Goal: Task Accomplishment & Management: Use online tool/utility

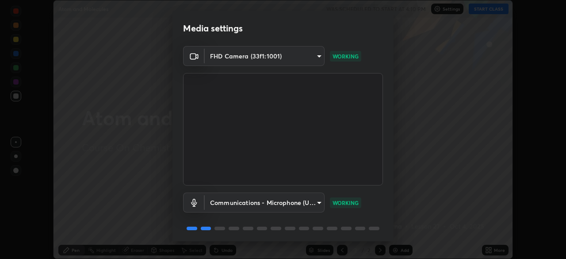
scroll to position [31, 0]
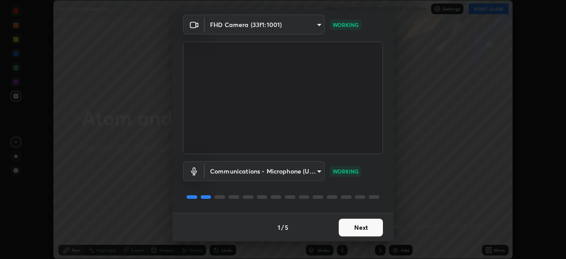
click at [367, 229] on button "Next" at bounding box center [361, 227] width 44 height 18
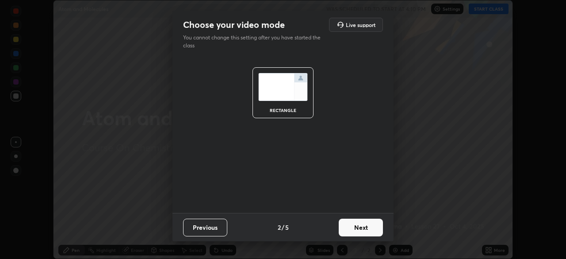
scroll to position [0, 0]
click at [369, 229] on button "Next" at bounding box center [361, 227] width 44 height 18
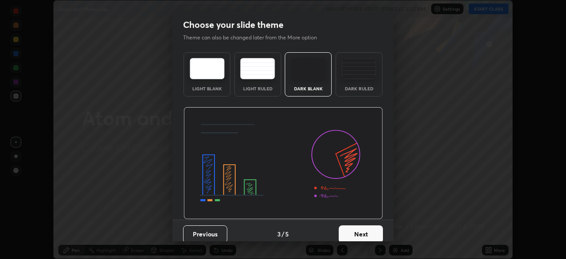
click at [375, 231] on button "Next" at bounding box center [361, 234] width 44 height 18
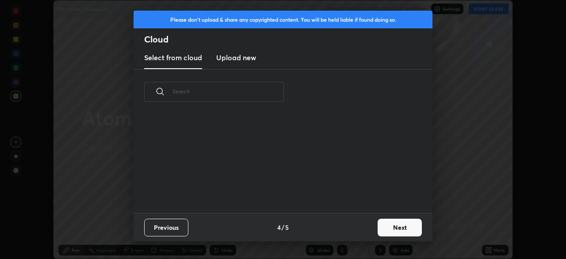
click at [389, 223] on button "Next" at bounding box center [400, 227] width 44 height 18
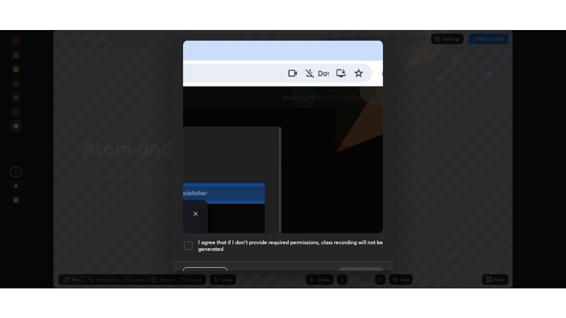
scroll to position [212, 0]
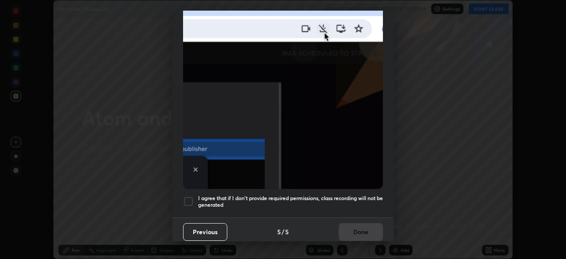
click at [189, 198] on div at bounding box center [188, 201] width 11 height 11
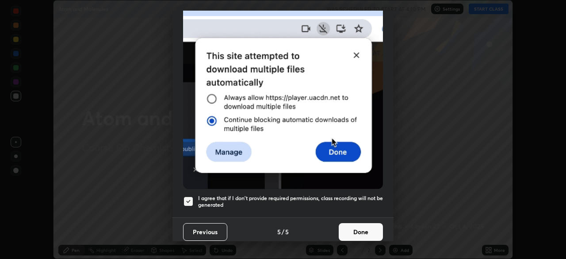
click at [359, 230] on button "Done" at bounding box center [361, 232] width 44 height 18
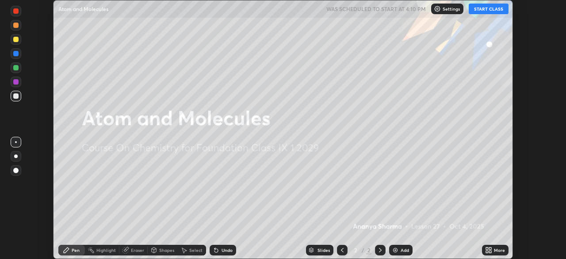
click at [401, 249] on div "Add" at bounding box center [405, 250] width 8 height 4
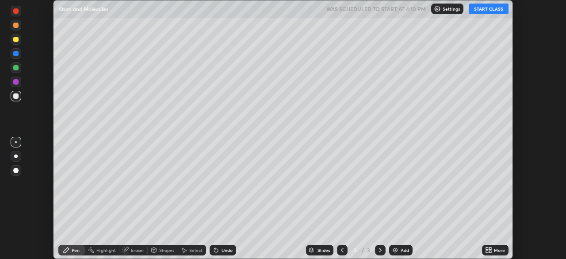
click at [490, 251] on icon at bounding box center [490, 251] width 2 height 2
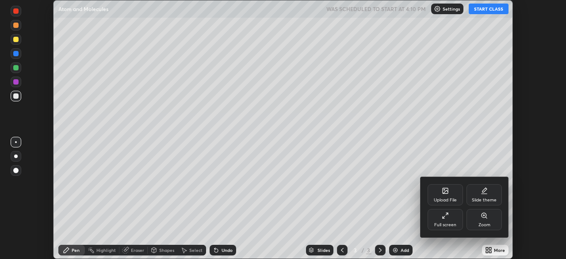
click at [444, 219] on div "Full screen" at bounding box center [445, 219] width 35 height 21
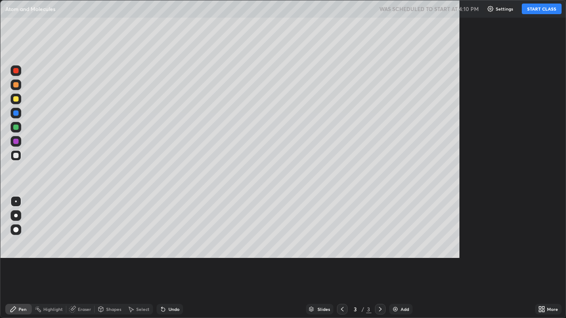
scroll to position [318, 566]
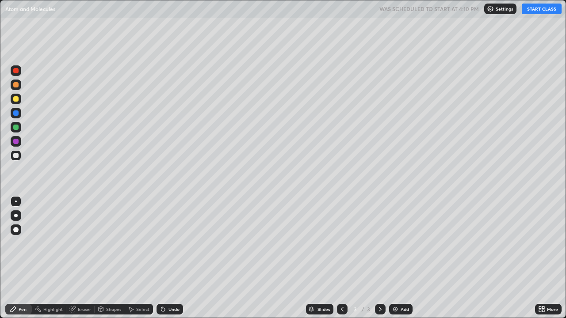
click at [533, 12] on button "START CLASS" at bounding box center [542, 9] width 40 height 11
click at [340, 258] on icon at bounding box center [342, 309] width 7 height 7
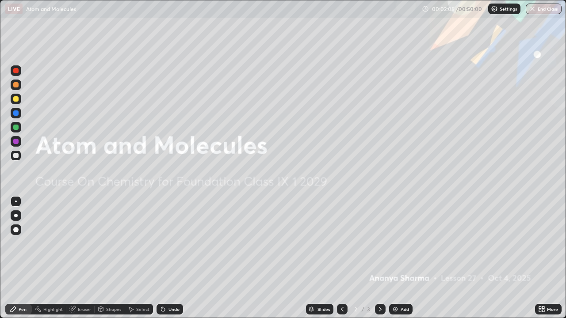
click at [379, 258] on icon at bounding box center [380, 309] width 7 height 7
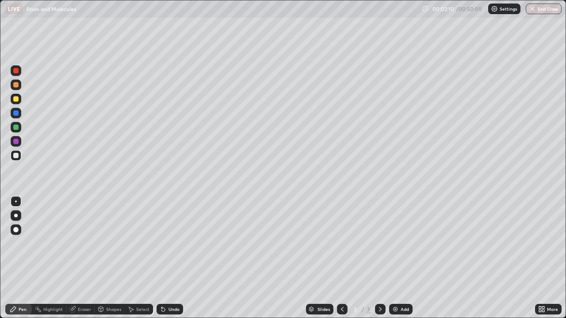
click at [20, 258] on div "Pen" at bounding box center [23, 309] width 8 height 4
click at [166, 258] on div "Undo" at bounding box center [170, 309] width 27 height 11
click at [169, 258] on div "Undo" at bounding box center [173, 309] width 11 height 4
click at [170, 258] on div "Undo" at bounding box center [173, 309] width 11 height 4
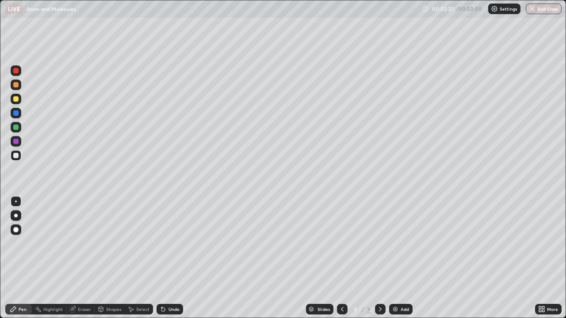
click at [16, 215] on div at bounding box center [16, 216] width 4 height 4
click at [167, 258] on div "Undo" at bounding box center [170, 309] width 27 height 11
click at [168, 258] on div "Undo" at bounding box center [173, 309] width 11 height 4
click at [172, 258] on div "Undo" at bounding box center [173, 309] width 11 height 4
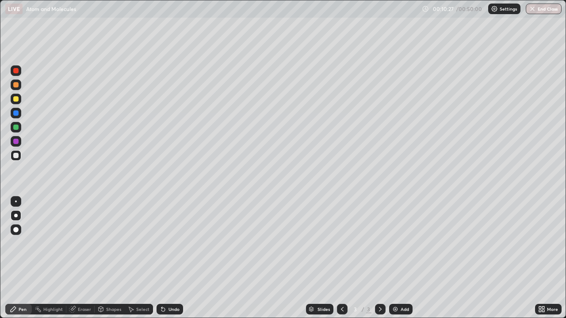
click at [172, 258] on div "Undo" at bounding box center [173, 309] width 11 height 4
click at [175, 258] on div "Undo" at bounding box center [170, 309] width 27 height 11
click at [17, 114] on div at bounding box center [15, 113] width 5 height 5
click at [169, 258] on div "Undo" at bounding box center [173, 309] width 11 height 4
click at [18, 157] on div at bounding box center [15, 155] width 5 height 5
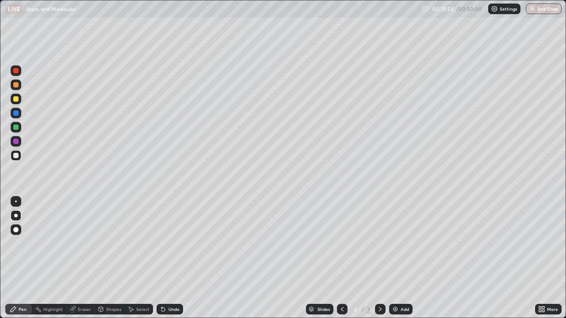
click at [16, 116] on div at bounding box center [16, 113] width 11 height 11
click at [15, 157] on div at bounding box center [15, 155] width 5 height 5
click at [378, 258] on icon at bounding box center [380, 309] width 7 height 7
click at [396, 258] on img at bounding box center [395, 309] width 7 height 7
click at [16, 101] on div at bounding box center [15, 98] width 5 height 5
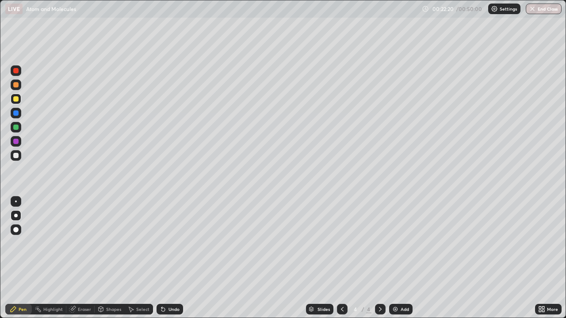
click at [77, 258] on div "Eraser" at bounding box center [80, 309] width 28 height 11
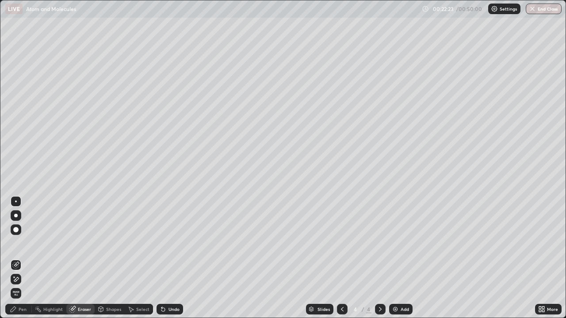
click at [21, 258] on div "Pen" at bounding box center [23, 309] width 8 height 4
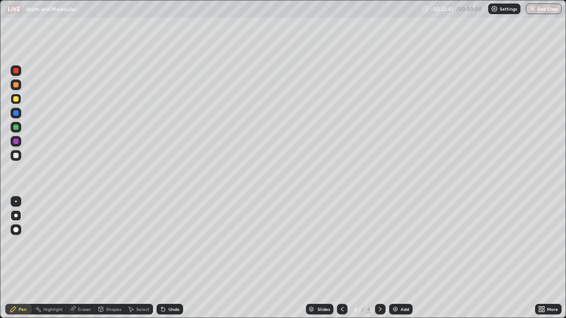
click at [16, 155] on div at bounding box center [15, 155] width 5 height 5
click at [16, 103] on div at bounding box center [16, 99] width 11 height 11
click at [394, 258] on img at bounding box center [395, 309] width 7 height 7
click at [15, 157] on div at bounding box center [15, 155] width 5 height 5
click at [169, 258] on div "Undo" at bounding box center [173, 309] width 11 height 4
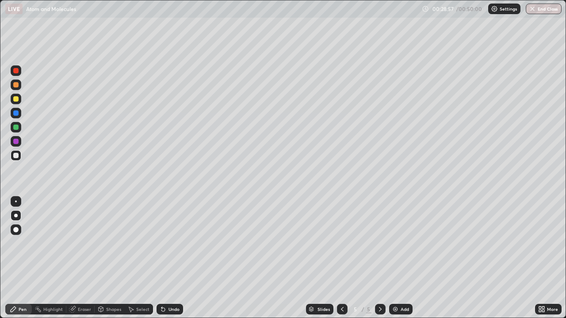
click at [170, 258] on div "Undo" at bounding box center [173, 309] width 11 height 4
click at [82, 258] on div "Eraser" at bounding box center [84, 309] width 13 height 4
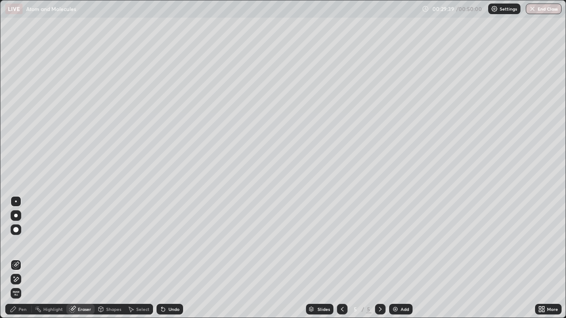
click at [24, 258] on div "Pen" at bounding box center [23, 309] width 8 height 4
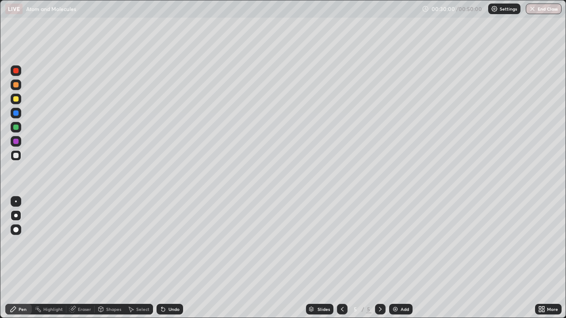
click at [16, 258] on icon at bounding box center [13, 309] width 7 height 7
click at [76, 258] on div "Eraser" at bounding box center [80, 309] width 28 height 11
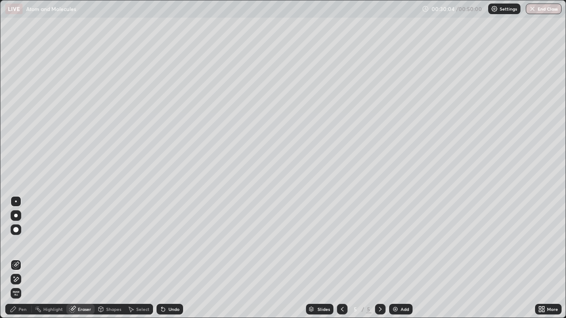
click at [20, 258] on div "Pen" at bounding box center [23, 309] width 8 height 4
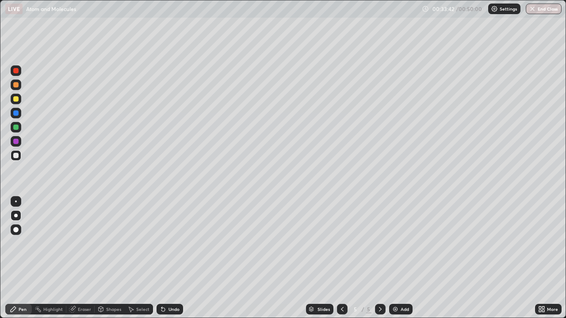
click at [395, 258] on img at bounding box center [395, 309] width 7 height 7
click at [17, 156] on div at bounding box center [15, 155] width 5 height 5
click at [16, 142] on div at bounding box center [15, 141] width 5 height 5
click at [18, 103] on div at bounding box center [16, 99] width 11 height 11
click at [16, 129] on div at bounding box center [15, 127] width 5 height 5
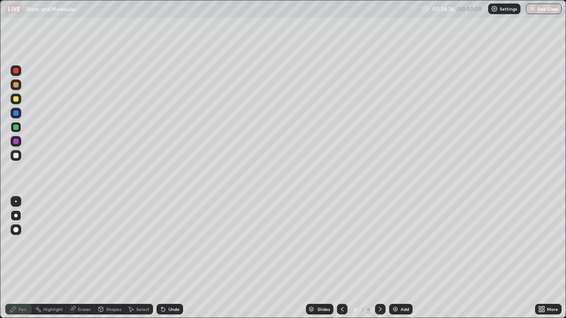
click at [16, 115] on div at bounding box center [15, 113] width 5 height 5
click at [171, 258] on div "Undo" at bounding box center [173, 309] width 11 height 4
click at [172, 258] on div "Undo" at bounding box center [173, 309] width 11 height 4
click at [171, 258] on div "Undo" at bounding box center [173, 309] width 11 height 4
click at [81, 258] on div "Eraser" at bounding box center [84, 309] width 13 height 4
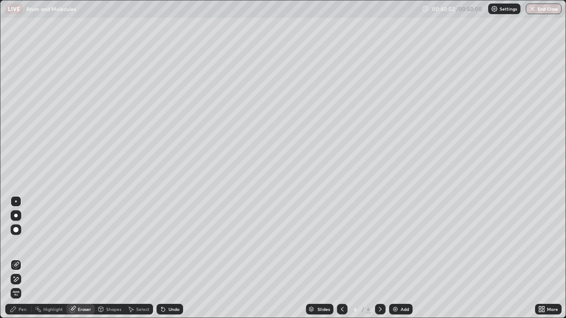
click at [23, 258] on div "Pen" at bounding box center [23, 309] width 8 height 4
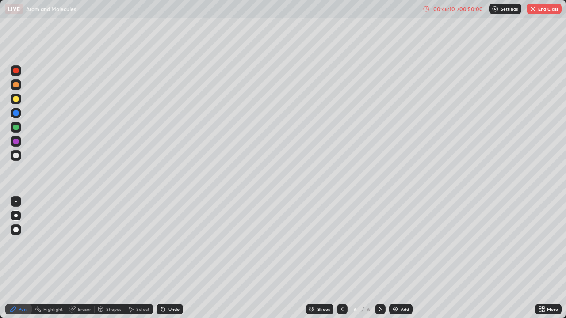
click at [392, 258] on img at bounding box center [395, 309] width 7 height 7
click at [395, 258] on img at bounding box center [395, 309] width 7 height 7
click at [341, 258] on icon at bounding box center [342, 309] width 7 height 7
click at [378, 258] on icon at bounding box center [380, 309] width 7 height 7
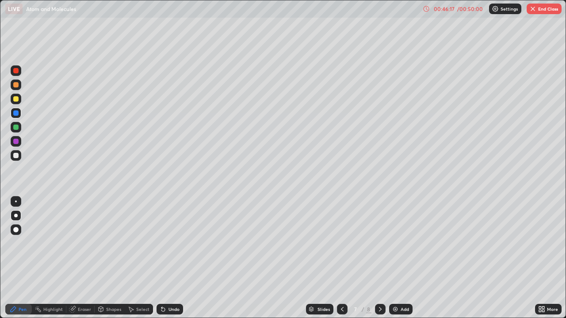
click at [17, 155] on div at bounding box center [15, 155] width 5 height 5
click at [81, 258] on div "Eraser" at bounding box center [80, 309] width 28 height 11
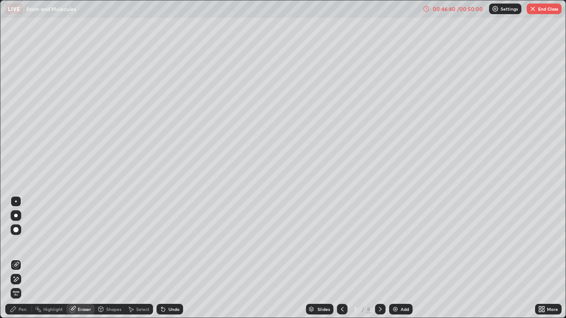
click at [20, 258] on div "Pen" at bounding box center [18, 309] width 27 height 11
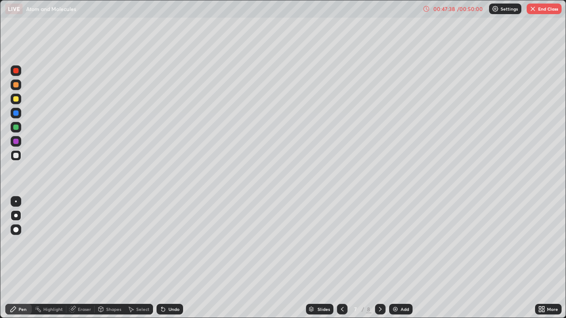
click at [340, 258] on icon at bounding box center [342, 309] width 7 height 7
click at [341, 258] on icon at bounding box center [342, 309] width 7 height 7
click at [339, 258] on div at bounding box center [342, 309] width 11 height 11
click at [340, 258] on icon at bounding box center [342, 309] width 7 height 7
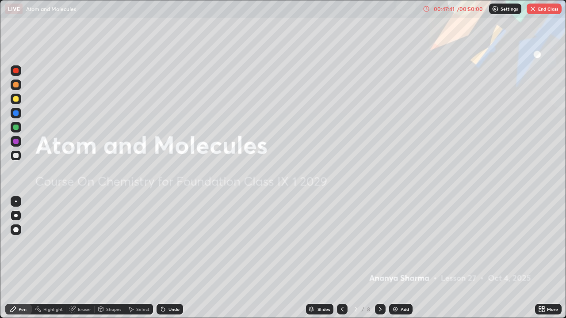
click at [366, 258] on div "8" at bounding box center [368, 310] width 5 height 8
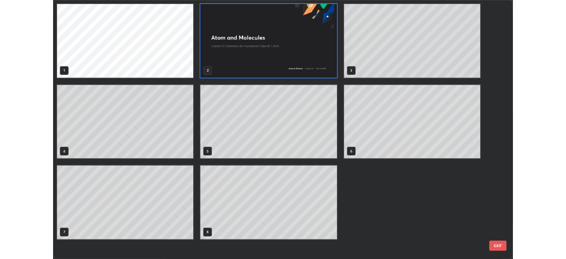
scroll to position [315, 561]
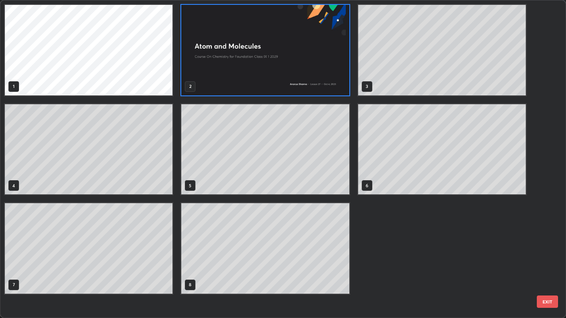
click at [345, 258] on div "1 2 3 4 5 6 7 8" at bounding box center [275, 158] width 550 height 317
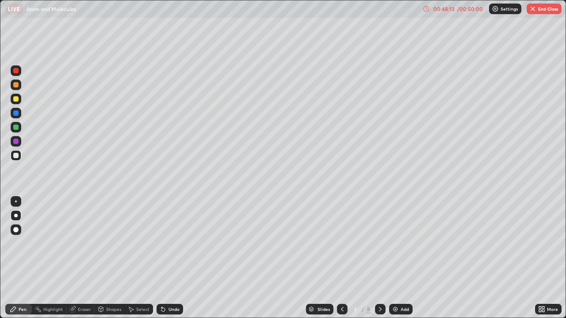
click at [379, 258] on icon at bounding box center [380, 309] width 7 height 7
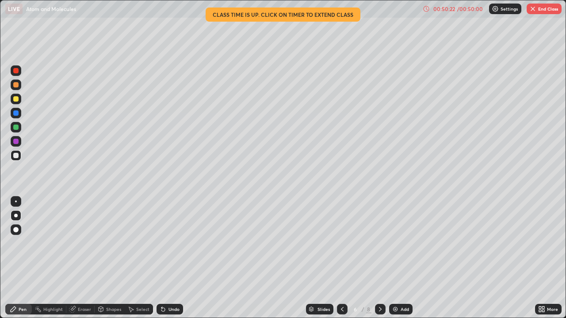
click at [379, 258] on icon at bounding box center [380, 309] width 3 height 4
click at [540, 12] on button "End Class" at bounding box center [544, 9] width 35 height 11
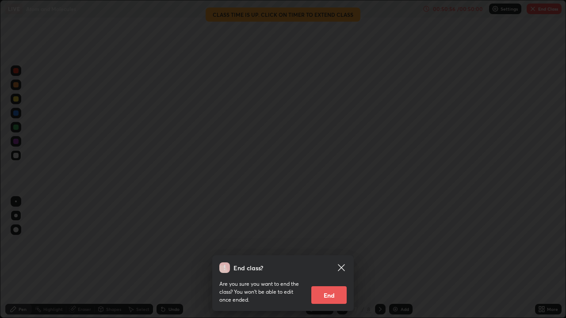
click at [326, 258] on button "End" at bounding box center [328, 295] width 35 height 18
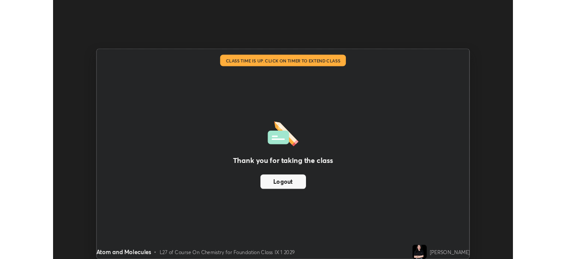
scroll to position [43954, 43647]
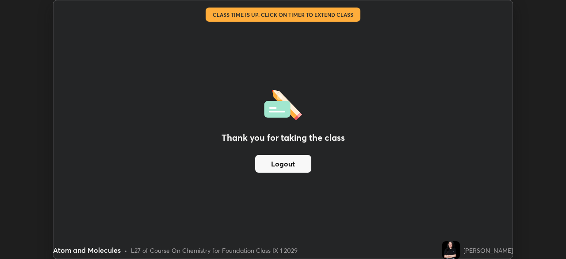
click at [275, 166] on button "Logout" at bounding box center [283, 164] width 56 height 18
